Goal: Task Accomplishment & Management: Manage account settings

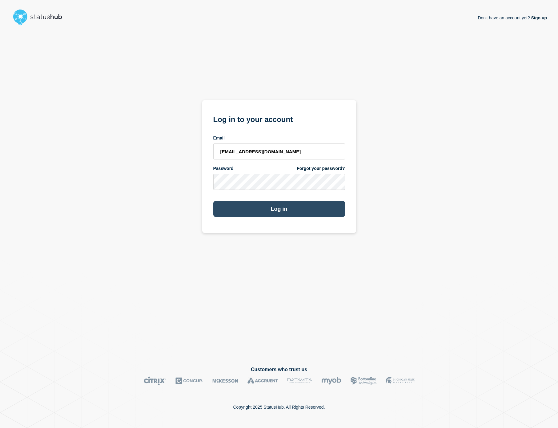
click at [284, 210] on button "Log in" at bounding box center [279, 209] width 132 height 16
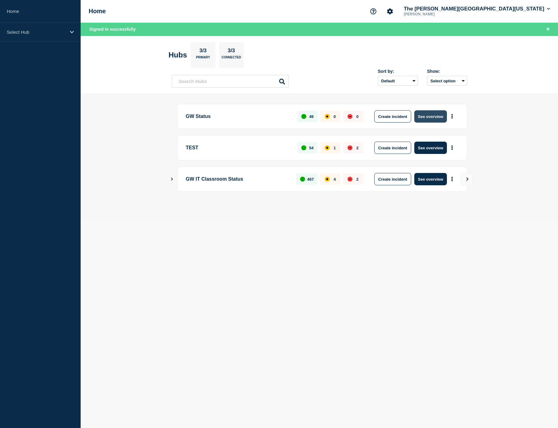
click at [422, 121] on button "See overview" at bounding box center [430, 116] width 33 height 12
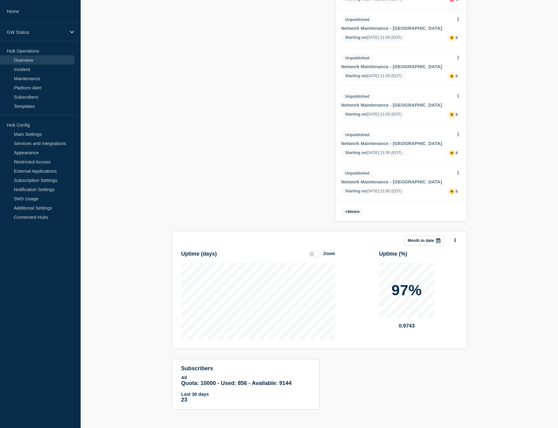
scroll to position [298, 0]
click at [38, 97] on link "Subscribers" at bounding box center [37, 96] width 74 height 9
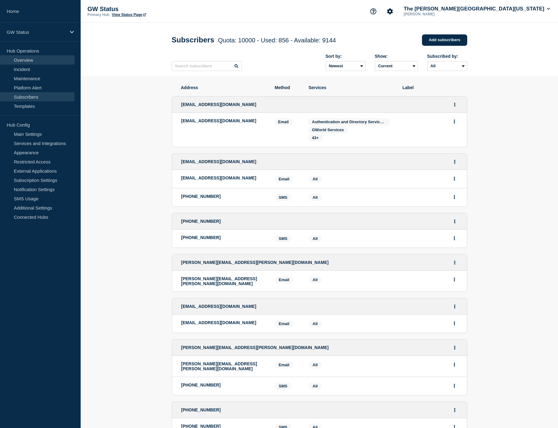
click at [34, 63] on link "Overview" at bounding box center [37, 59] width 74 height 9
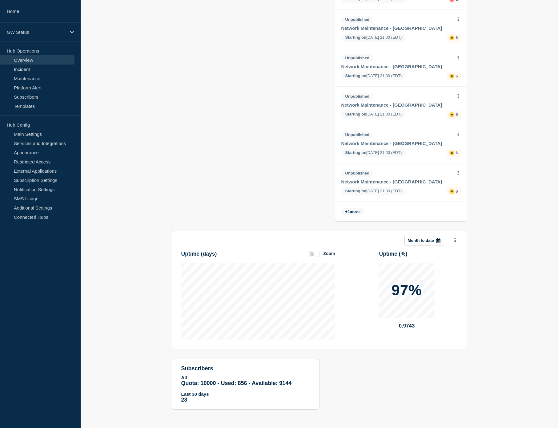
scroll to position [298, 0]
click at [214, 381] on span "Quota: 10000 - Used: 856 - Available: 9144" at bounding box center [236, 384] width 110 height 6
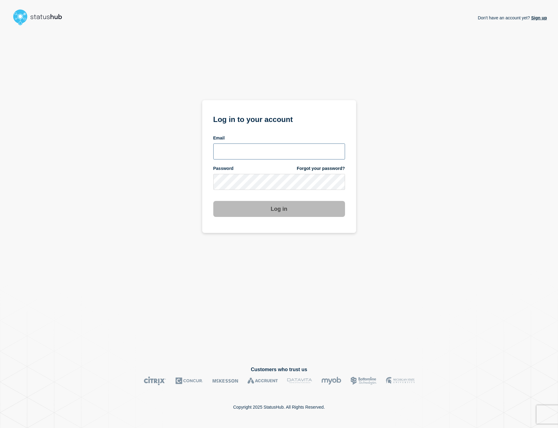
type input "[EMAIL_ADDRESS][DOMAIN_NAME]"
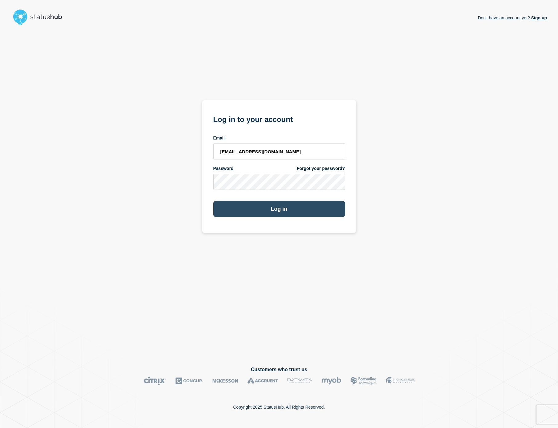
click at [301, 213] on button "Log in" at bounding box center [279, 209] width 132 height 16
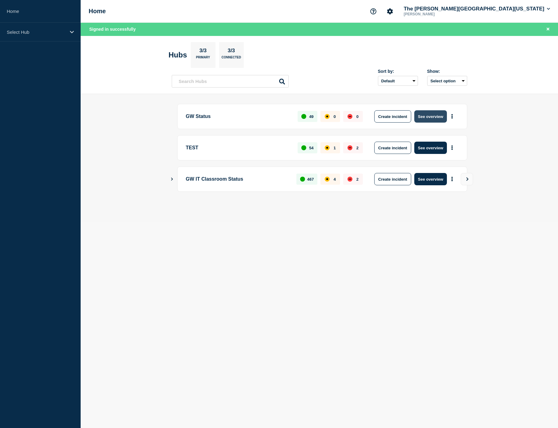
click at [427, 116] on button "See overview" at bounding box center [430, 116] width 33 height 12
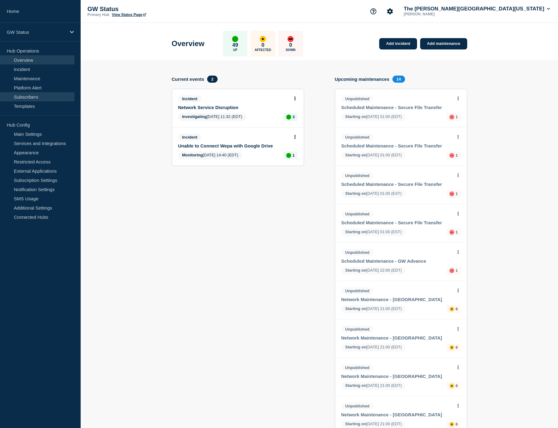
click at [37, 95] on link "Subscribers" at bounding box center [37, 96] width 74 height 9
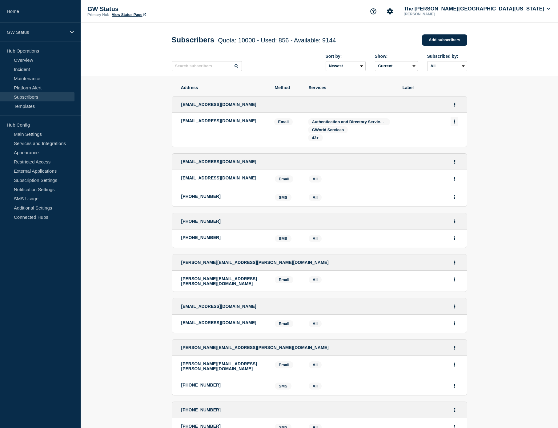
click at [453, 124] on icon "Actions" at bounding box center [454, 122] width 2 height 4
click at [396, 133] on li "[EMAIL_ADDRESS][DOMAIN_NAME] Email Email: [EMAIL_ADDRESS][DOMAIN_NAME] Services…" at bounding box center [319, 130] width 295 height 34
click at [199, 123] on p "[EMAIL_ADDRESS][DOMAIN_NAME]" at bounding box center [223, 120] width 84 height 5
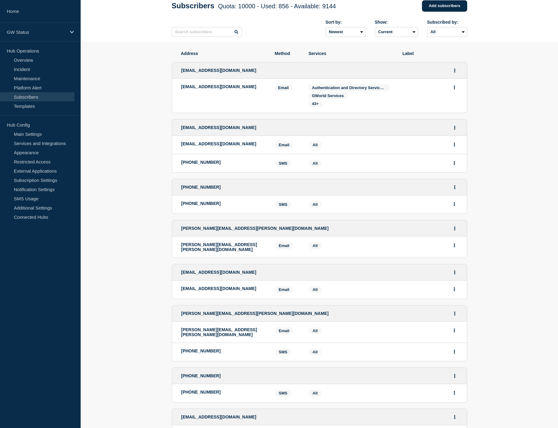
scroll to position [35, 0]
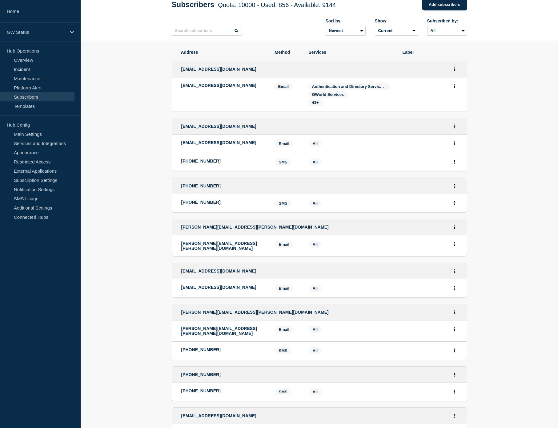
click at [209, 72] on span "[EMAIL_ADDRESS][DOMAIN_NAME]" at bounding box center [218, 69] width 75 height 5
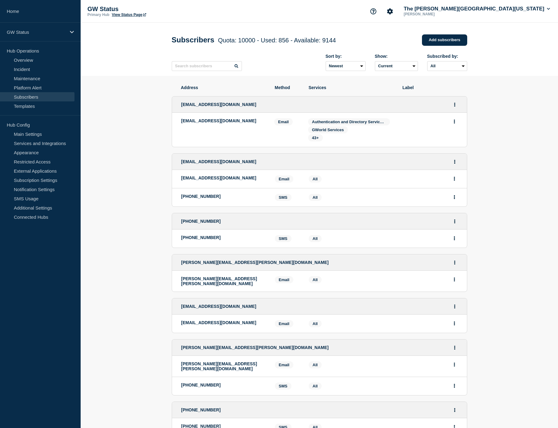
scroll to position [0, 0]
